Goal: Find specific page/section: Find specific page/section

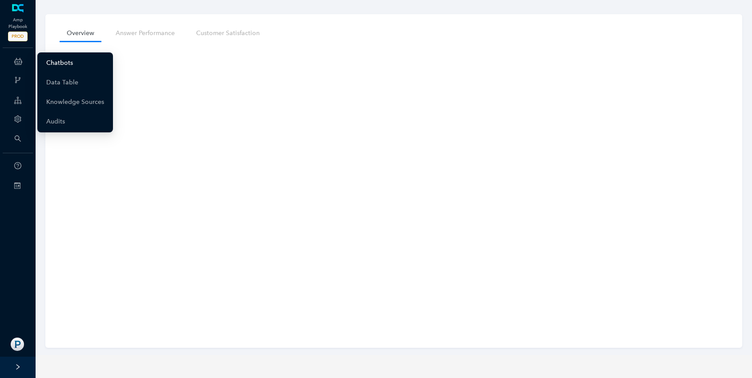
click at [46, 60] on link "Chatbots" at bounding box center [59, 63] width 27 height 18
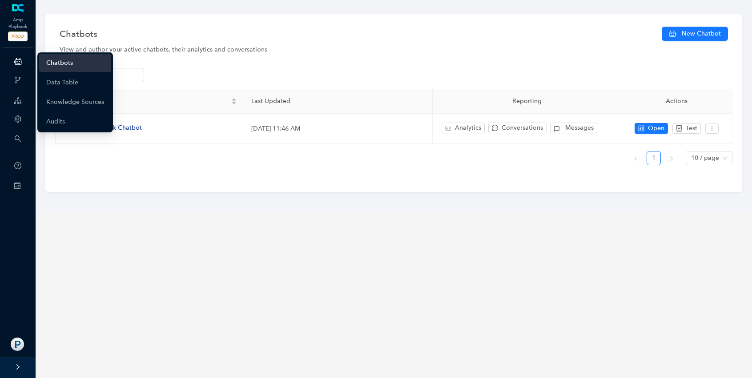
click at [16, 63] on icon at bounding box center [18, 61] width 8 height 18
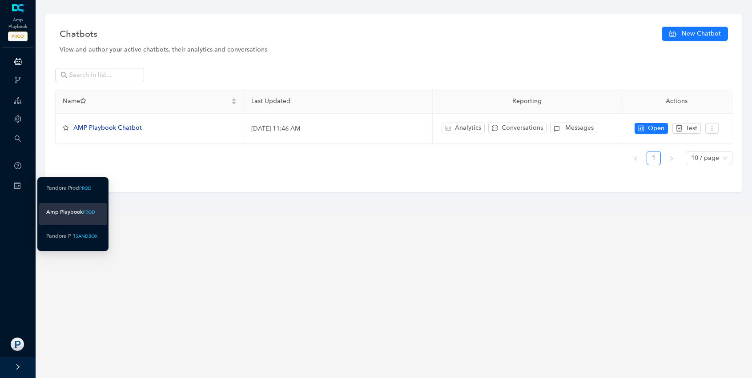
click at [22, 187] on div "Switch Sites" at bounding box center [18, 186] width 32 height 18
click at [52, 193] on div "Pandora Prod" at bounding box center [62, 188] width 33 height 11
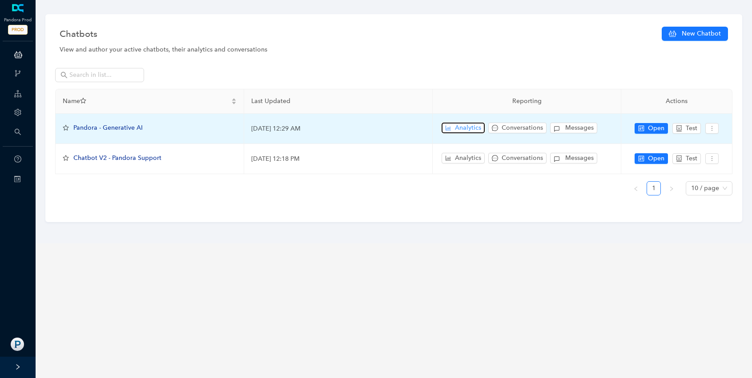
click at [463, 128] on span "Analytics" at bounding box center [468, 128] width 26 height 10
